Goal: Complete application form

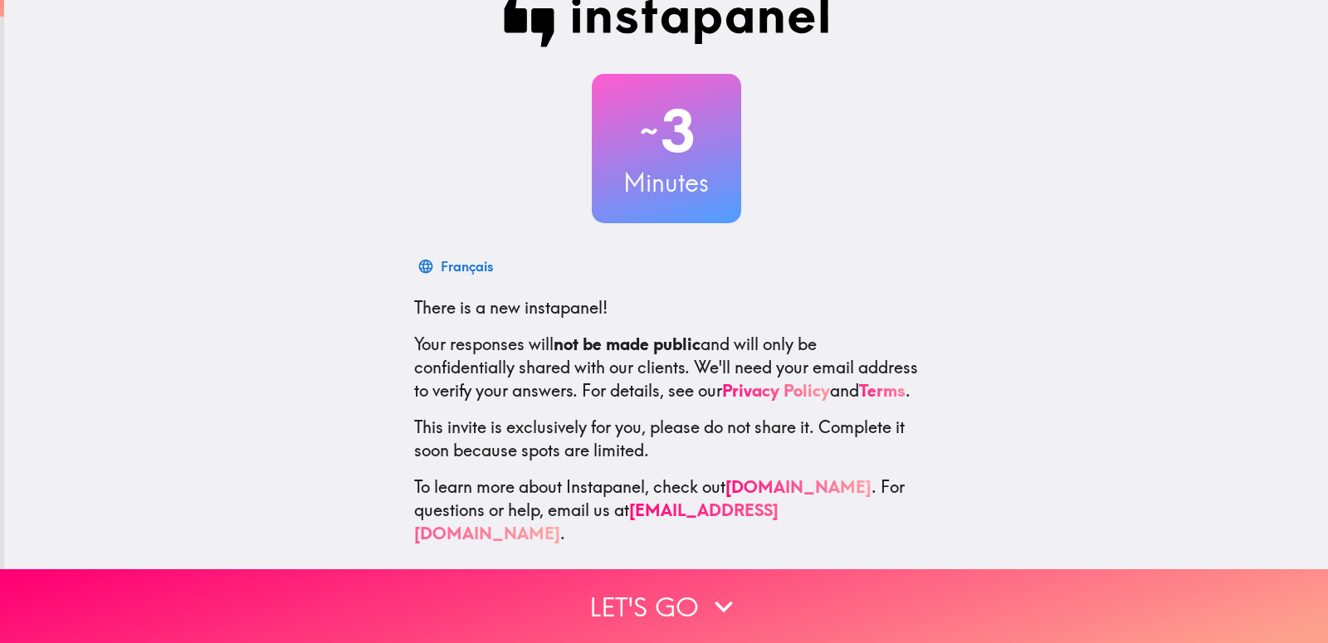
scroll to position [49, 0]
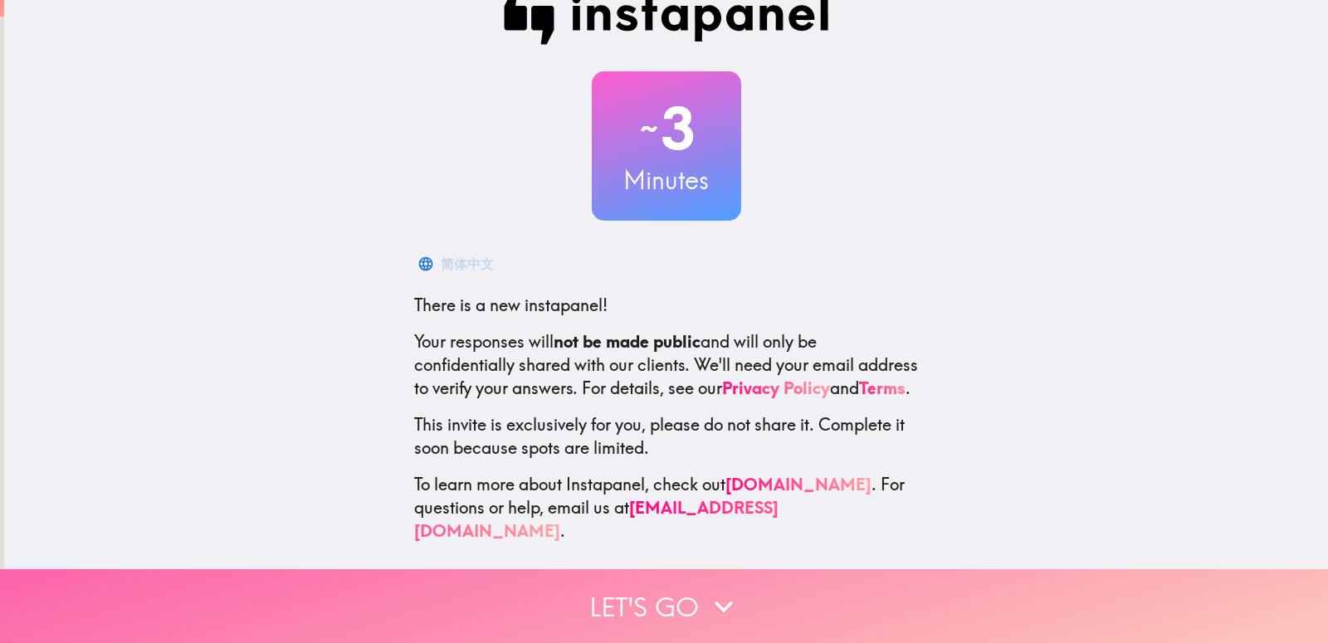
click at [640, 585] on button "Let's go" at bounding box center [664, 607] width 1328 height 74
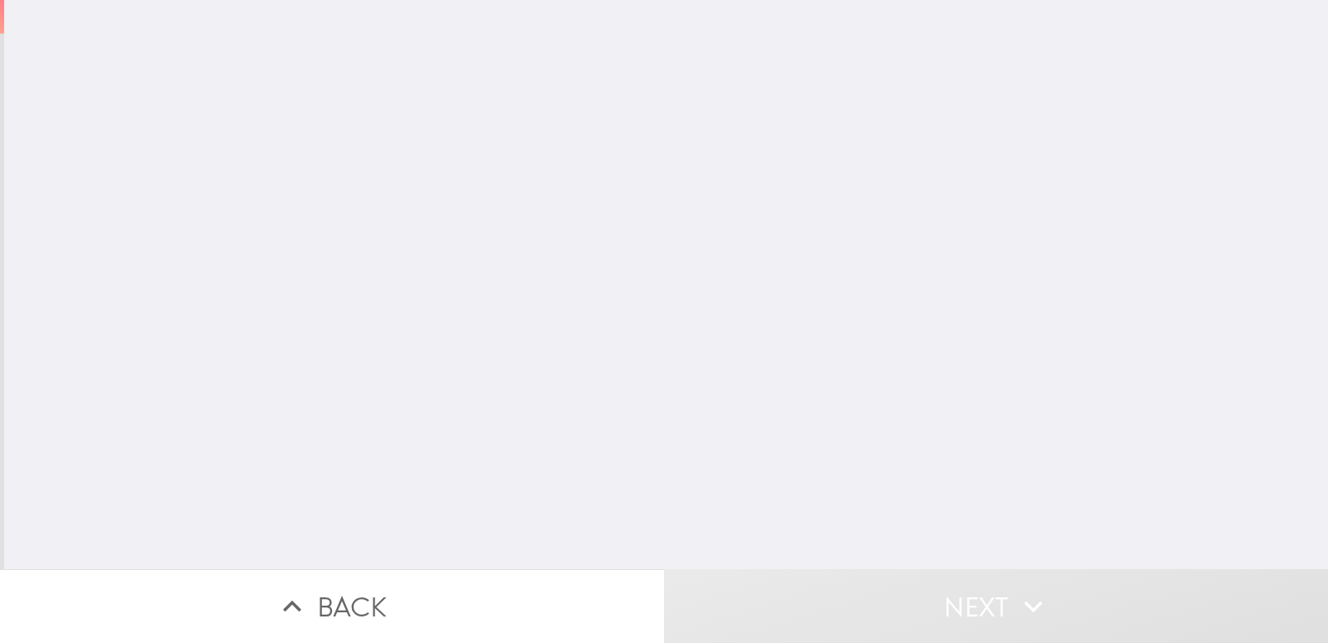
scroll to position [0, 0]
click at [497, 140] on input "number" at bounding box center [516, 133] width 217 height 51
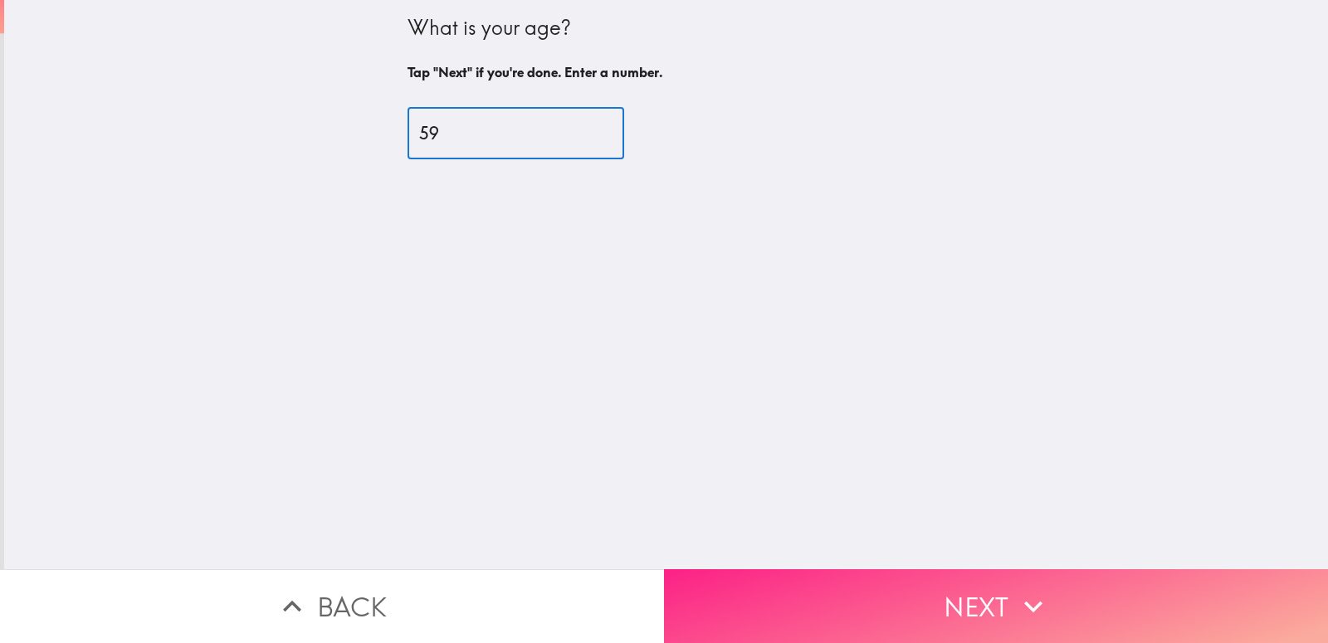
type input "59"
click at [964, 593] on button "Next" at bounding box center [996, 607] width 664 height 74
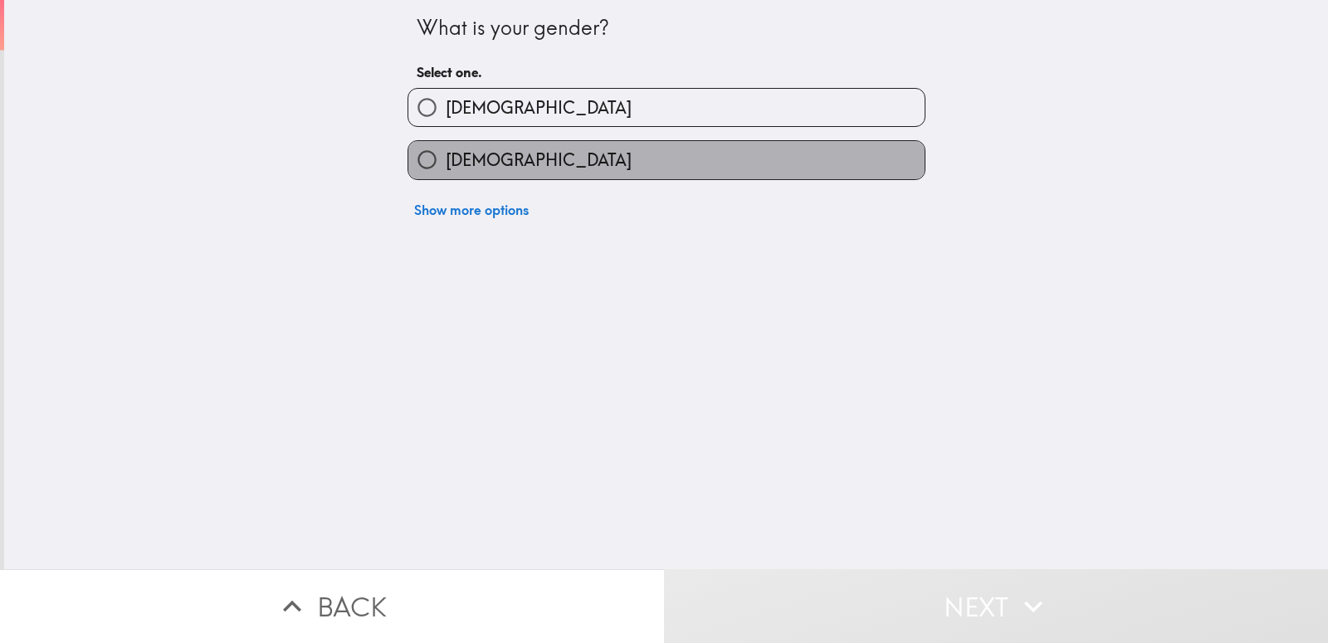
click at [538, 171] on label "[DEMOGRAPHIC_DATA]" at bounding box center [667, 159] width 516 height 37
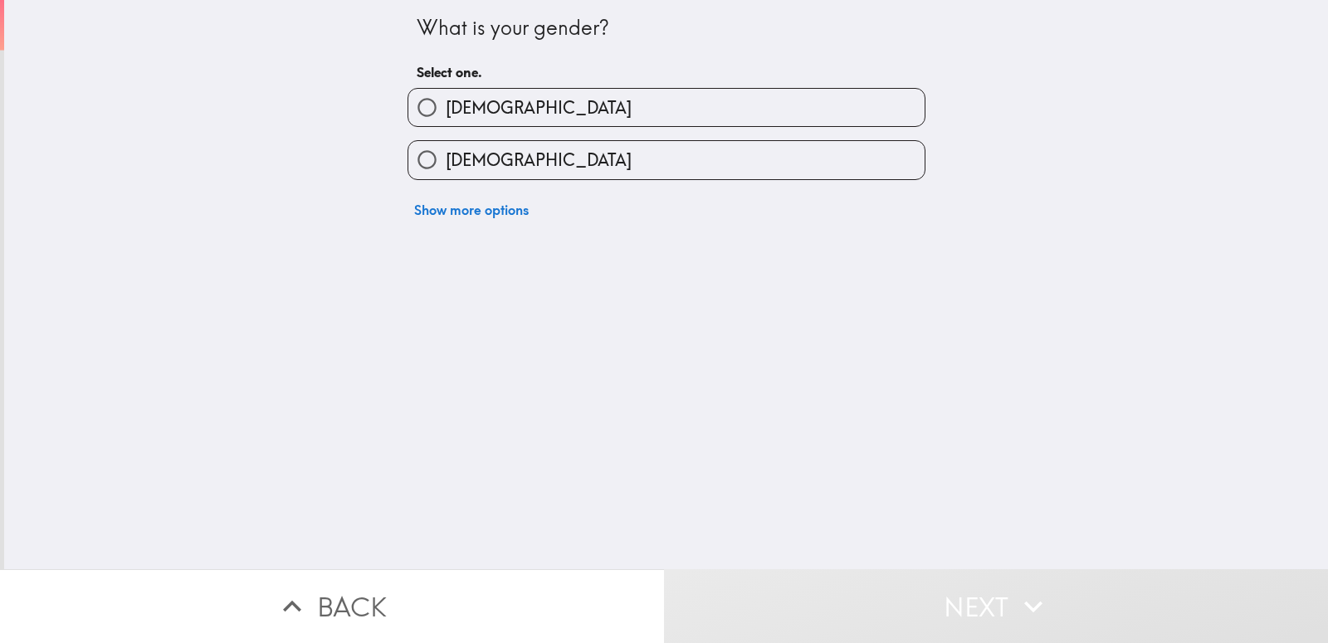
click at [479, 155] on span "[DEMOGRAPHIC_DATA]" at bounding box center [539, 160] width 186 height 23
click at [446, 155] on input "[DEMOGRAPHIC_DATA]" at bounding box center [427, 159] width 37 height 37
radio input "true"
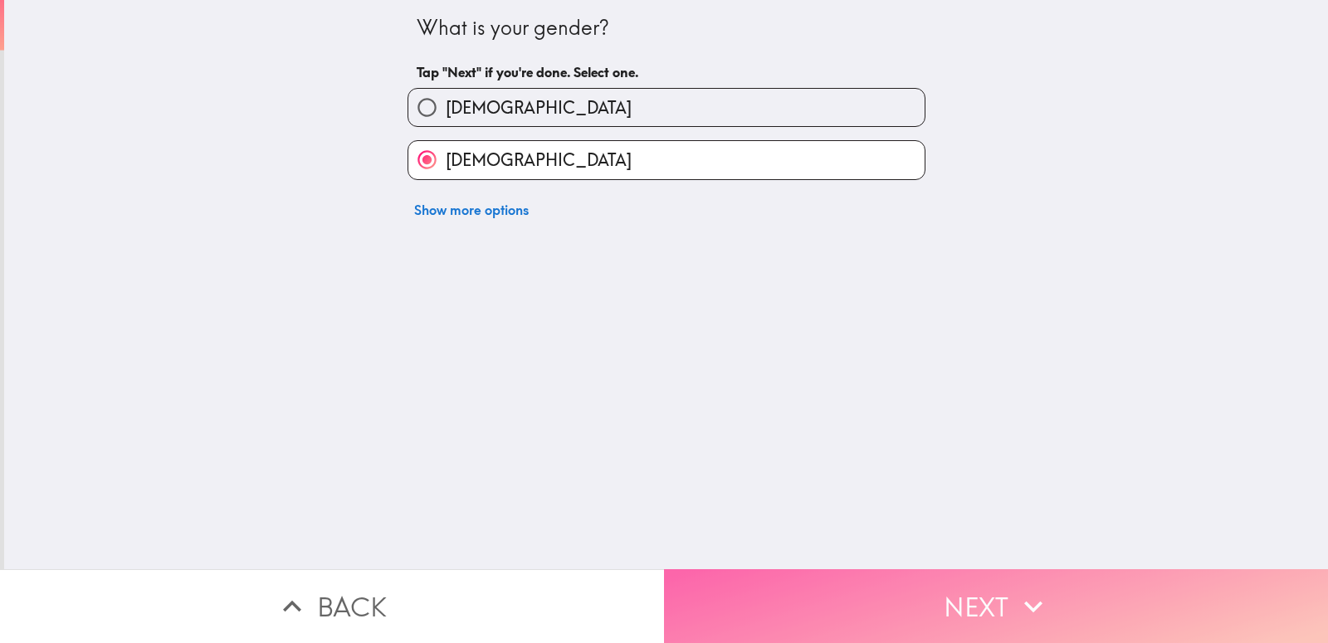
click at [1027, 589] on icon "button" at bounding box center [1033, 607] width 37 height 37
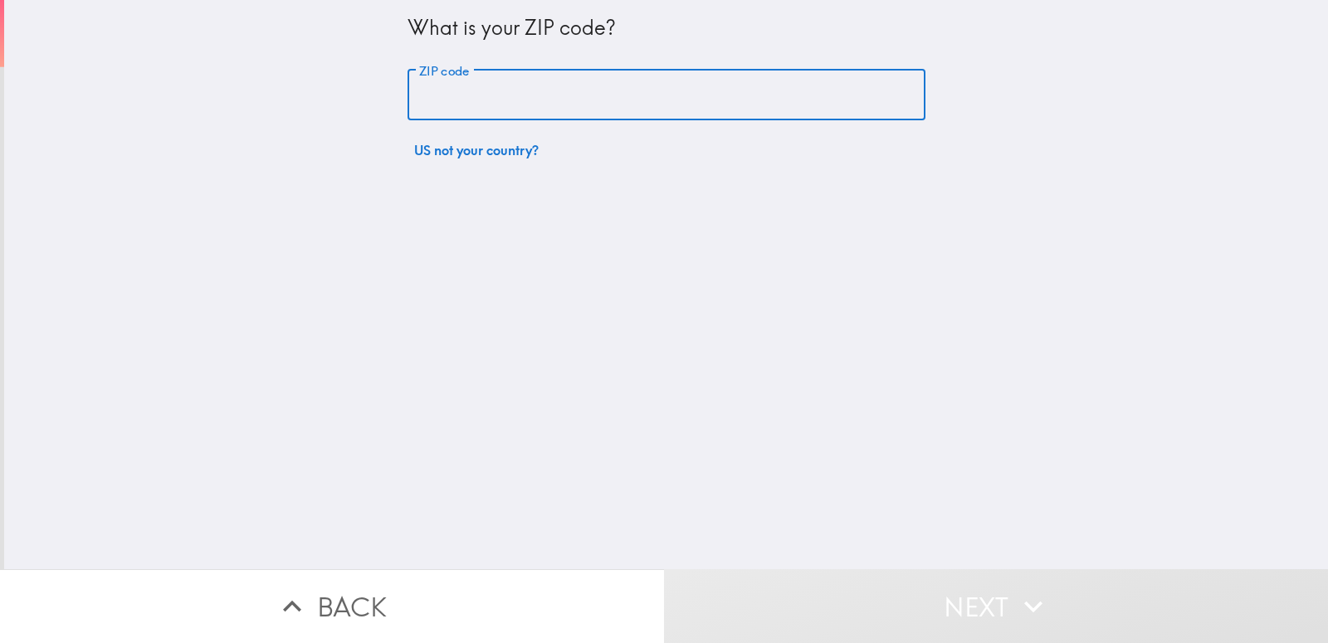
click at [541, 102] on input "ZIP code" at bounding box center [667, 95] width 518 height 51
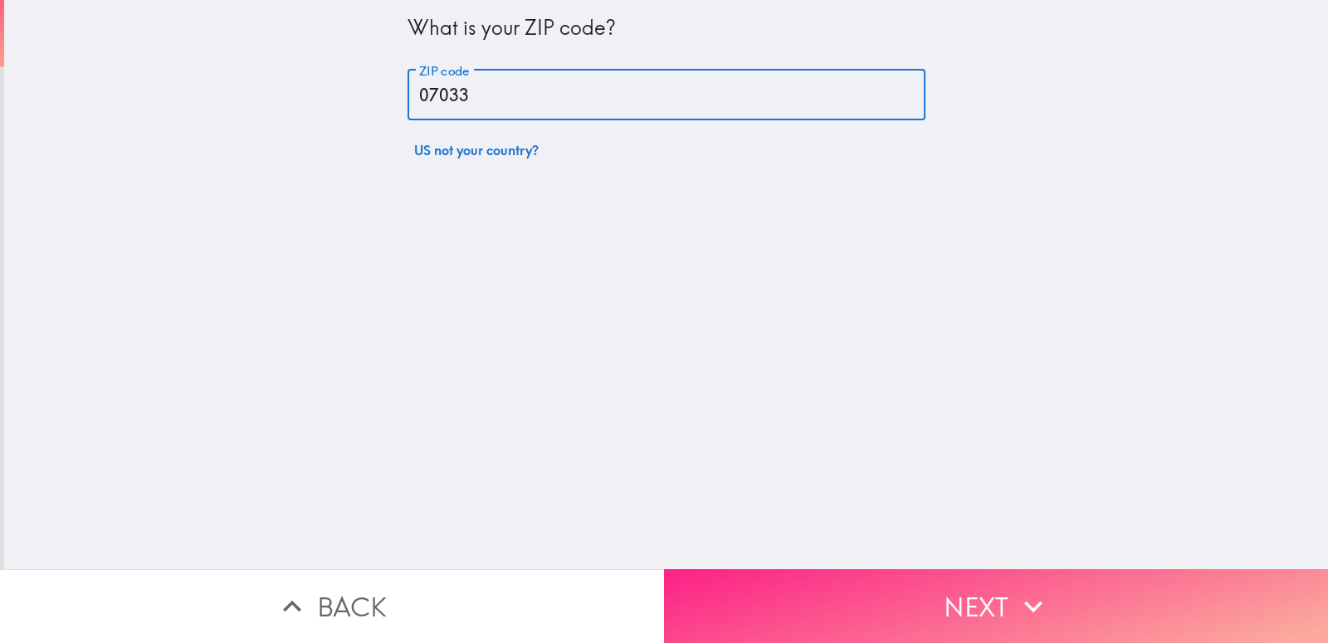
type input "07033"
click at [969, 592] on button "Next" at bounding box center [996, 607] width 664 height 74
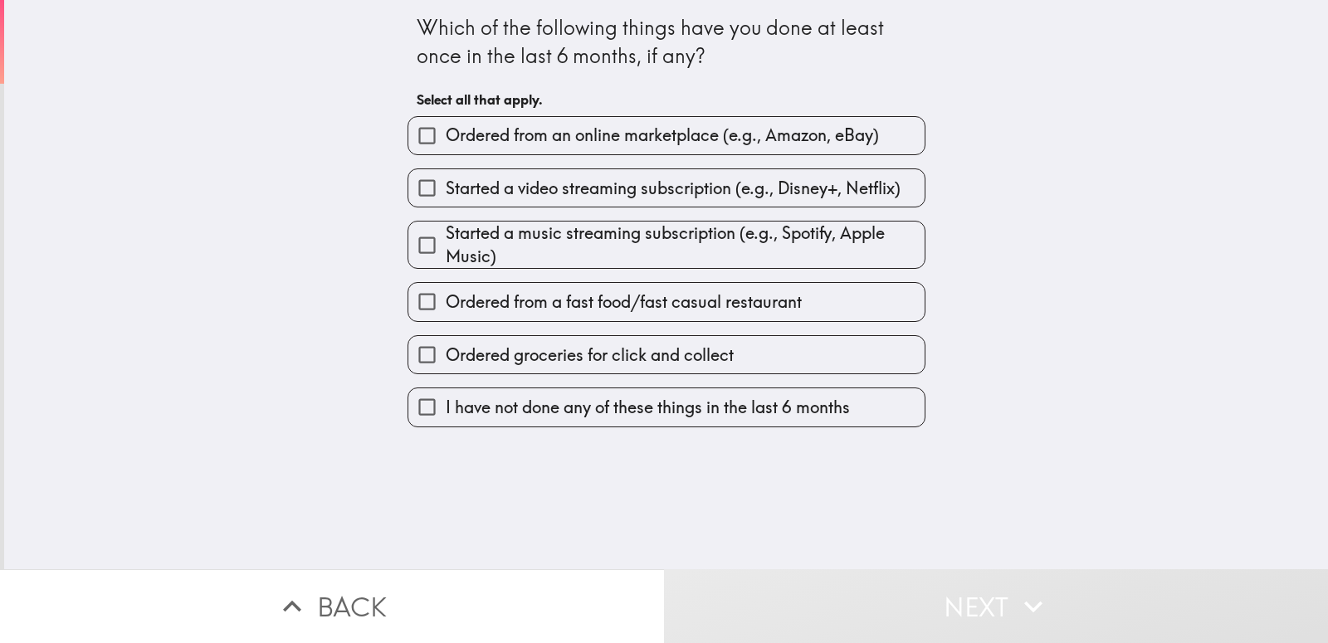
click at [451, 409] on span "I have not done any of these things in the last 6 months" at bounding box center [648, 407] width 404 height 23
click at [446, 409] on input "I have not done any of these things in the last 6 months" at bounding box center [427, 407] width 37 height 37
checkbox input "true"
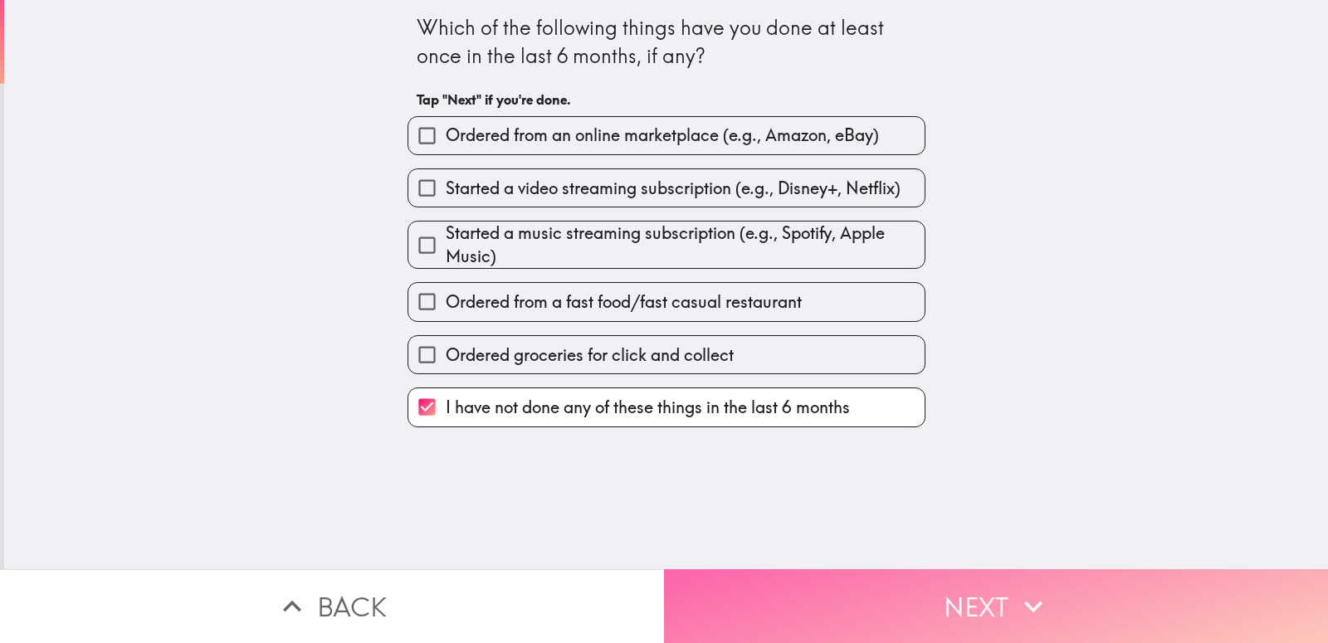
click at [1028, 602] on icon "button" at bounding box center [1033, 607] width 37 height 37
